Goal: Task Accomplishment & Management: Use online tool/utility

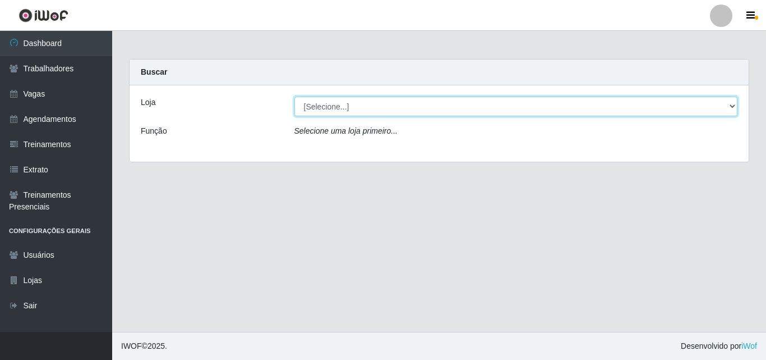
click at [337, 104] on select "[Selecione...] Extremoz Supermercados" at bounding box center [517, 106] width 444 height 20
select select "519"
click at [295, 96] on select "[Selecione...] Extremoz Supermercados" at bounding box center [517, 106] width 444 height 20
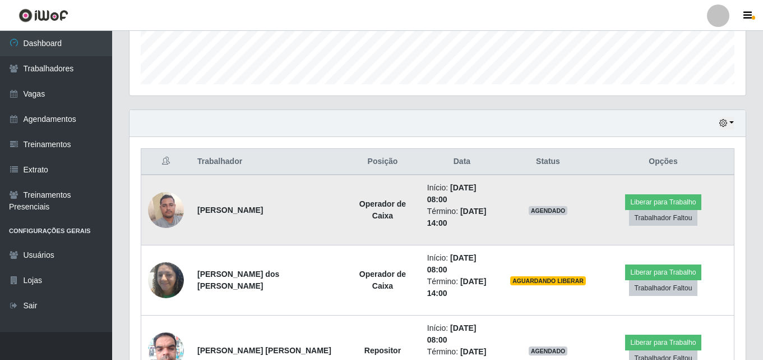
scroll to position [337, 0]
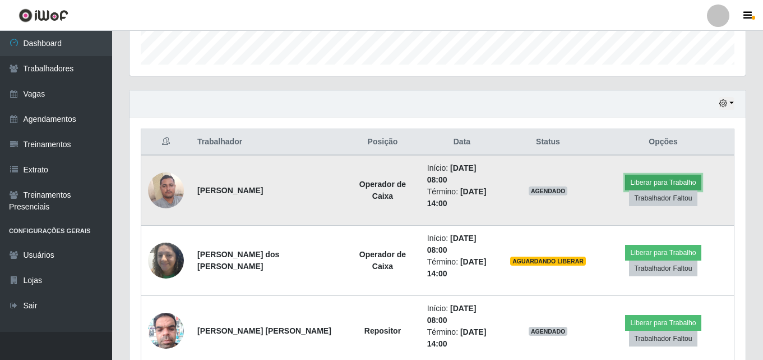
click at [656, 178] on button "Liberar para Trabalho" at bounding box center [663, 182] width 76 height 16
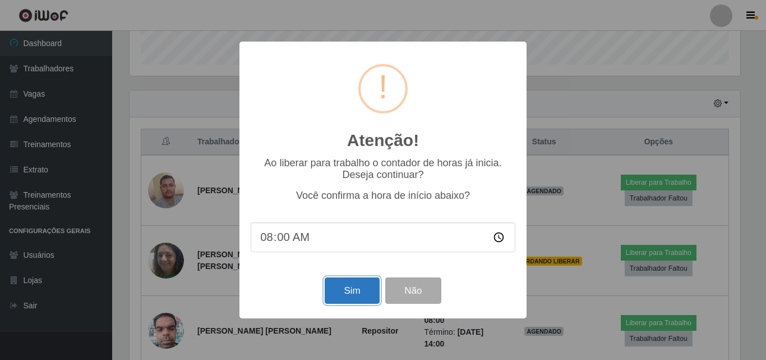
click at [349, 289] on button "Sim" at bounding box center [352, 290] width 54 height 26
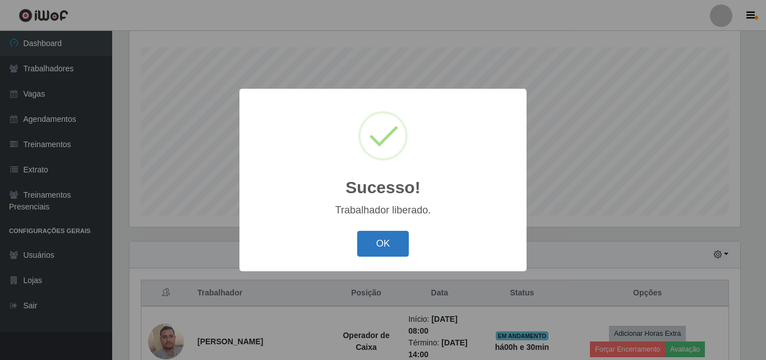
click at [375, 244] on button "OK" at bounding box center [383, 244] width 52 height 26
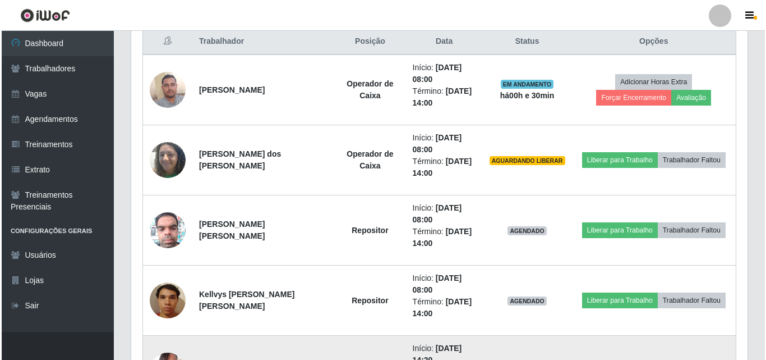
scroll to position [466, 0]
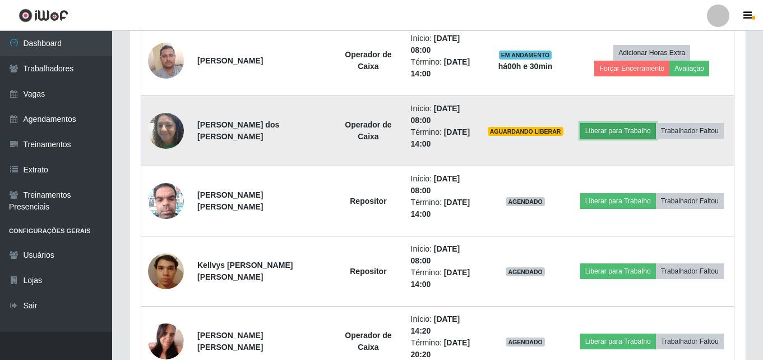
click at [600, 135] on button "Liberar para Trabalho" at bounding box center [619, 131] width 76 height 16
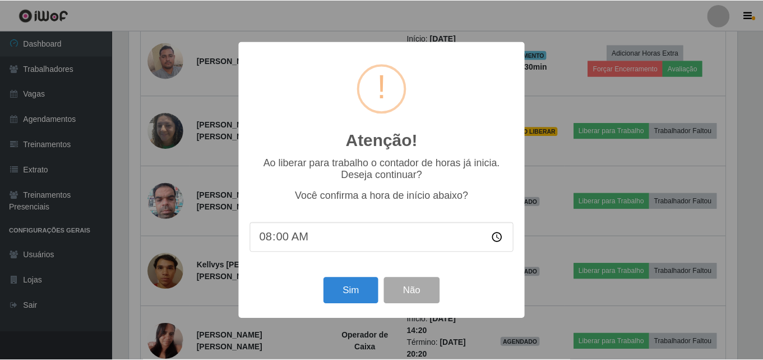
scroll to position [233, 611]
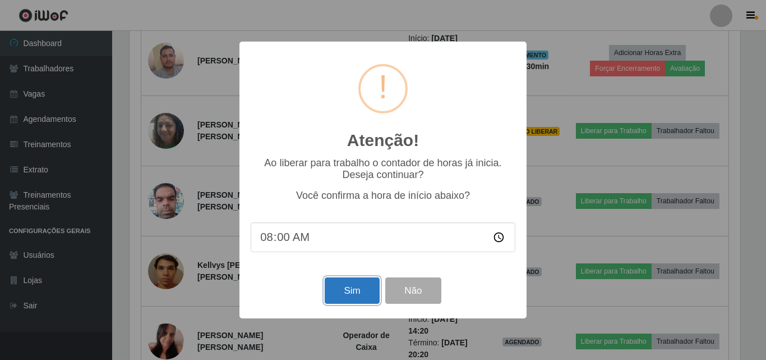
click at [338, 303] on button "Sim" at bounding box center [352, 290] width 54 height 26
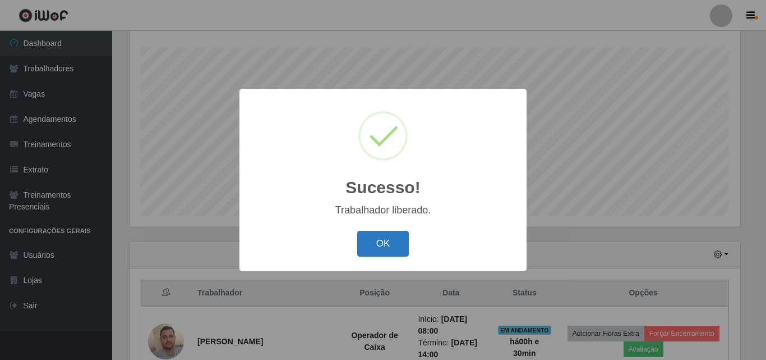
click at [383, 250] on button "OK" at bounding box center [383, 244] width 52 height 26
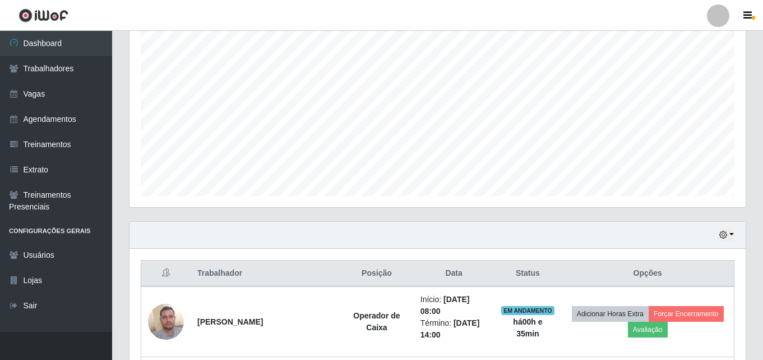
scroll to position [200, 0]
